Goal: Task Accomplishment & Management: Manage account settings

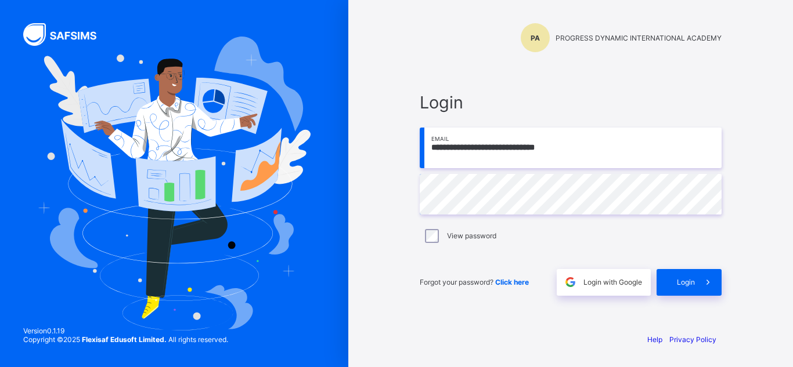
click at [501, 151] on input "**********" at bounding box center [571, 148] width 302 height 41
type input "**********"
click at [692, 285] on span "Login" at bounding box center [686, 282] width 18 height 9
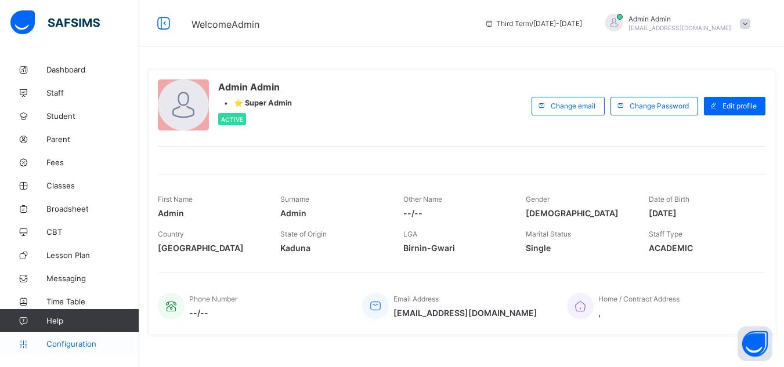
click at [83, 341] on span "Configuration" at bounding box center [92, 343] width 92 height 9
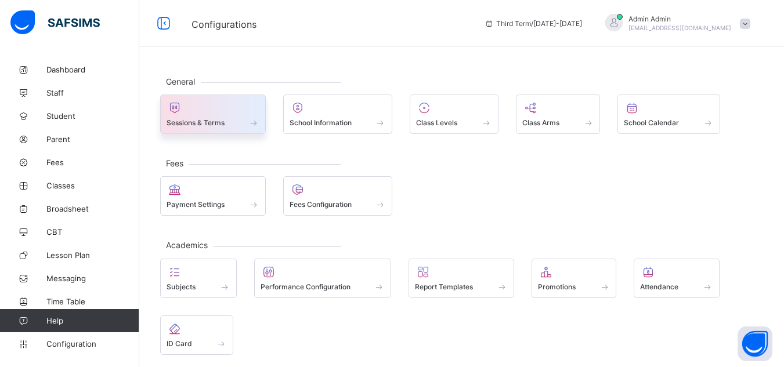
click at [205, 121] on span "Sessions & Terms" at bounding box center [196, 122] width 58 height 9
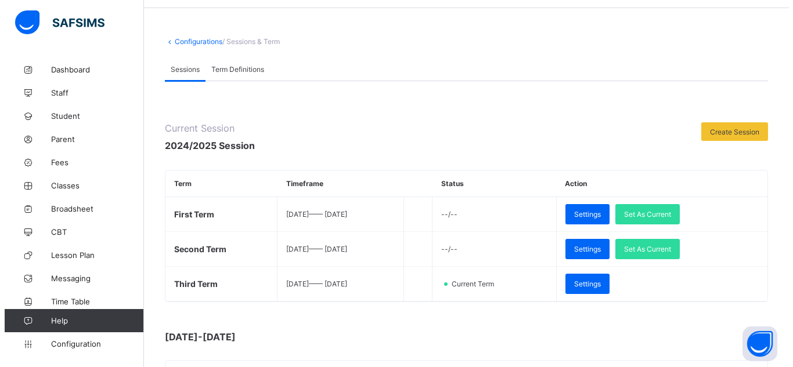
scroll to position [38, 0]
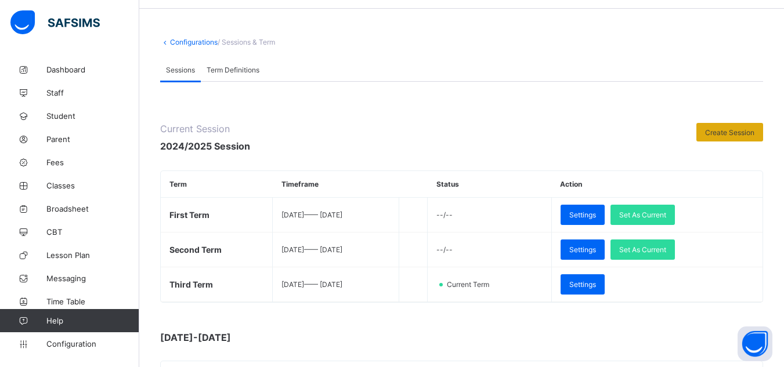
click at [725, 131] on span "Create Session" at bounding box center [729, 132] width 49 height 9
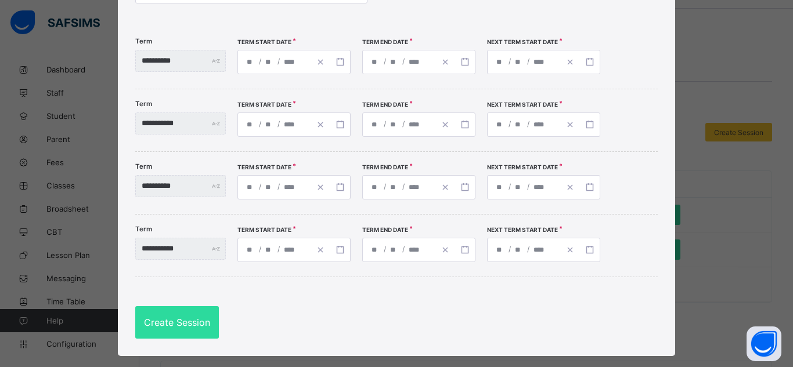
scroll to position [109, 0]
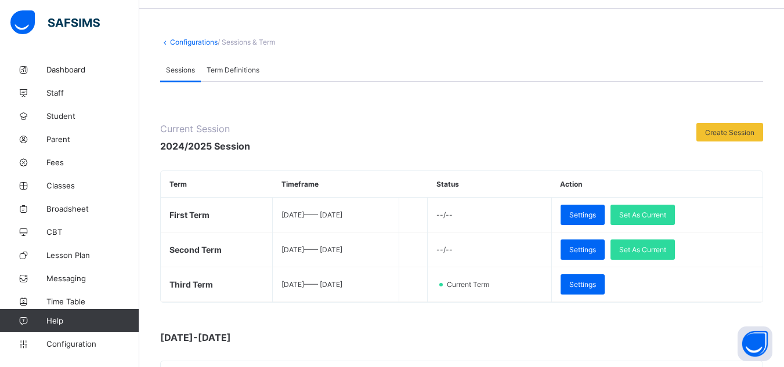
scroll to position [38, 0]
click at [527, 63] on div "Sessions Term Definitions" at bounding box center [461, 70] width 603 height 24
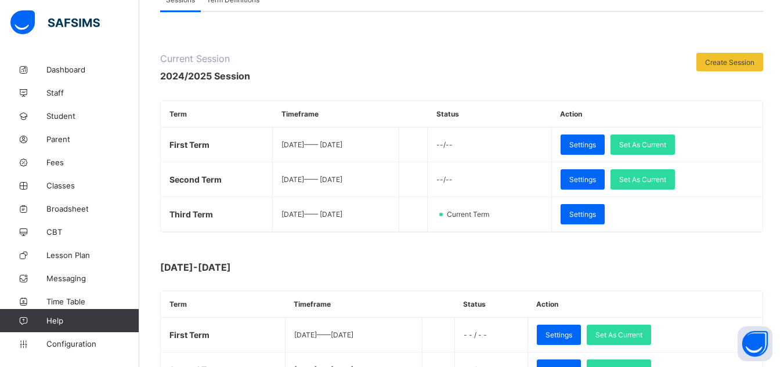
scroll to position [113, 0]
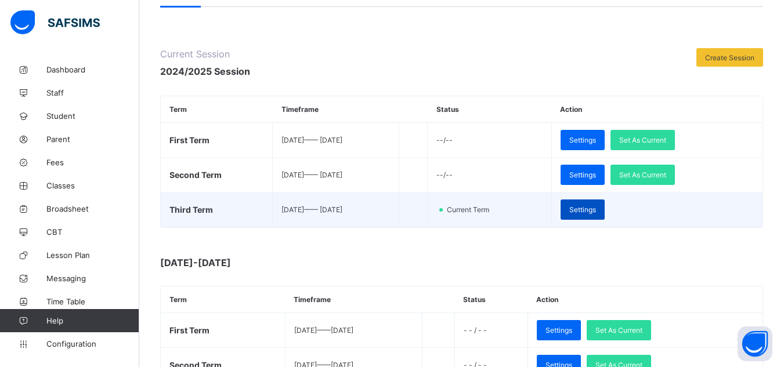
click at [596, 211] on span "Settings" at bounding box center [582, 209] width 27 height 9
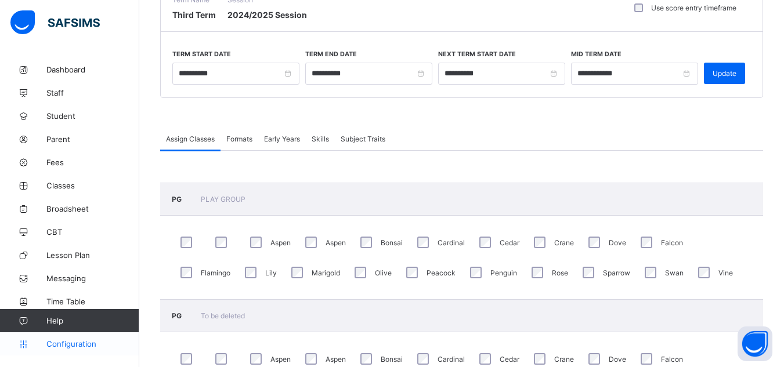
click at [78, 345] on span "Configuration" at bounding box center [92, 343] width 92 height 9
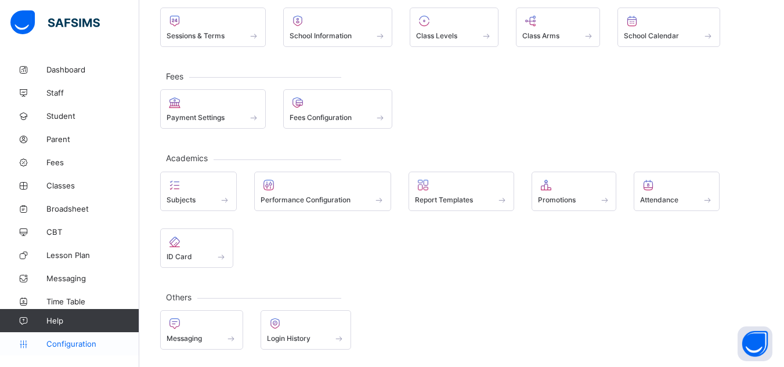
scroll to position [87, 0]
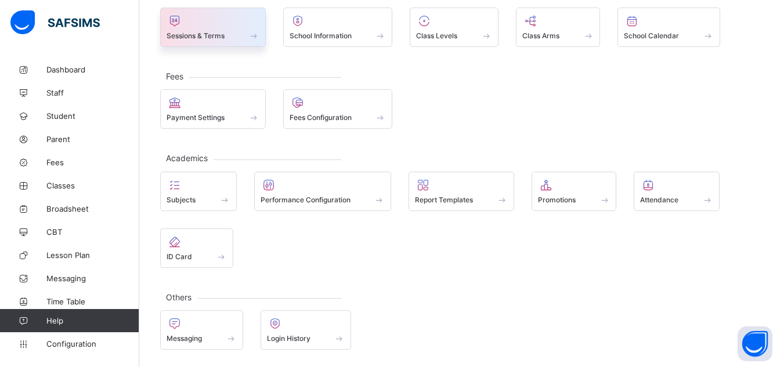
click at [213, 42] on div "Sessions & Terms" at bounding box center [213, 27] width 106 height 39
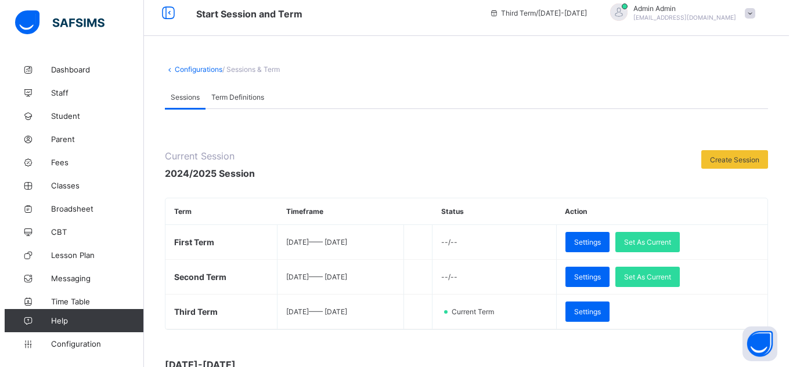
scroll to position [113, 0]
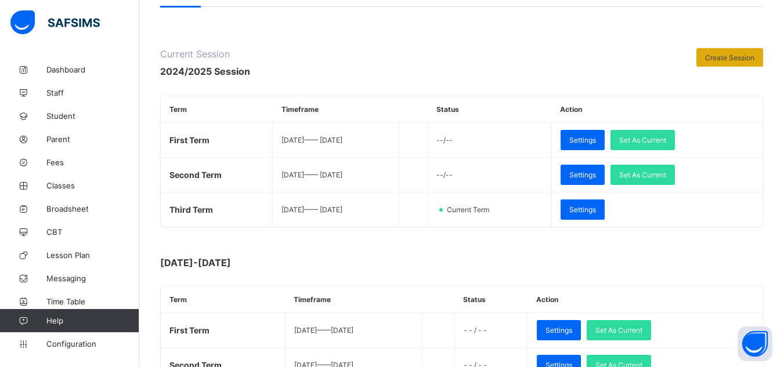
click at [714, 60] on span "Create Session" at bounding box center [729, 57] width 49 height 9
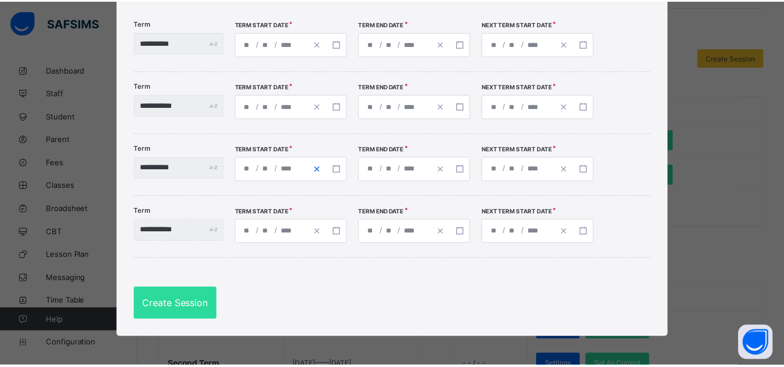
scroll to position [0, 0]
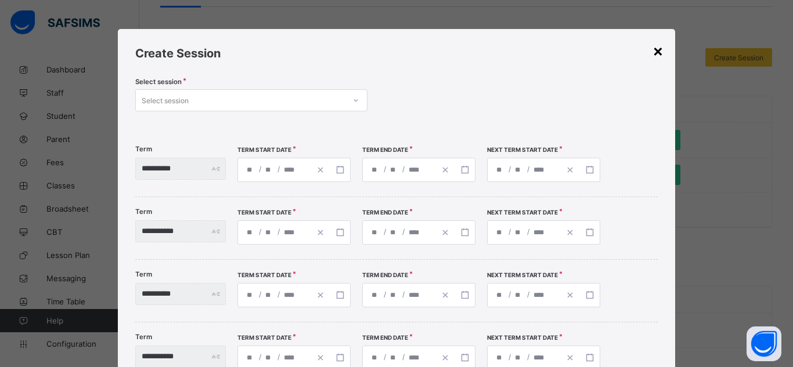
click at [655, 48] on div "×" at bounding box center [657, 51] width 11 height 20
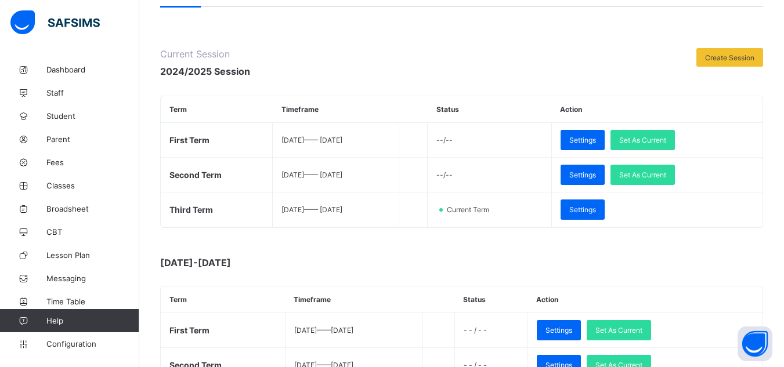
click at [562, 56] on div at bounding box center [473, 63] width 435 height 30
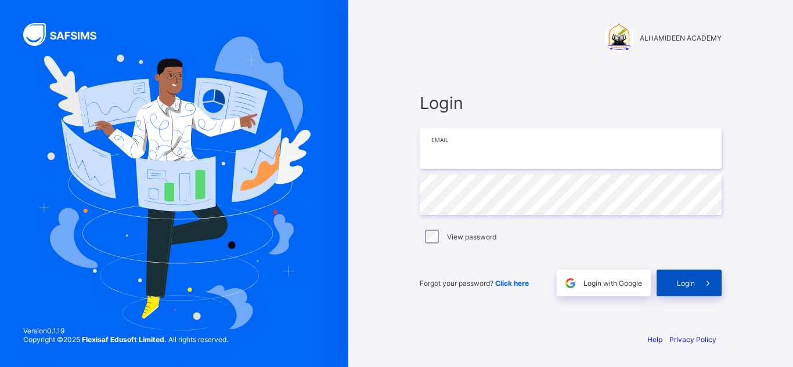
type input "**********"
click at [681, 284] on span "Login" at bounding box center [686, 283] width 18 height 9
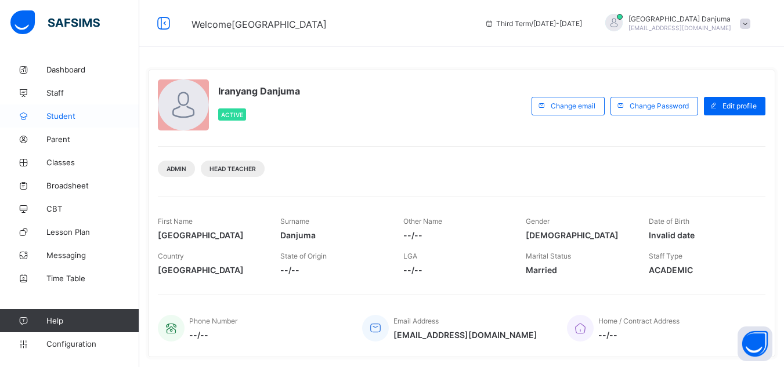
click at [66, 120] on span "Student" at bounding box center [92, 115] width 93 height 9
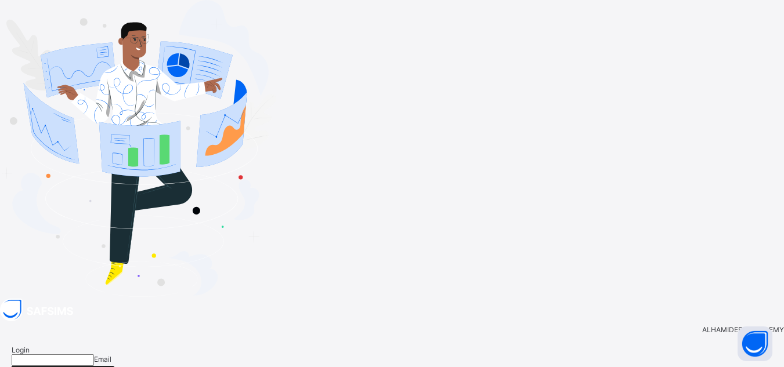
type input "**********"
